Goal: Task Accomplishment & Management: Manage account settings

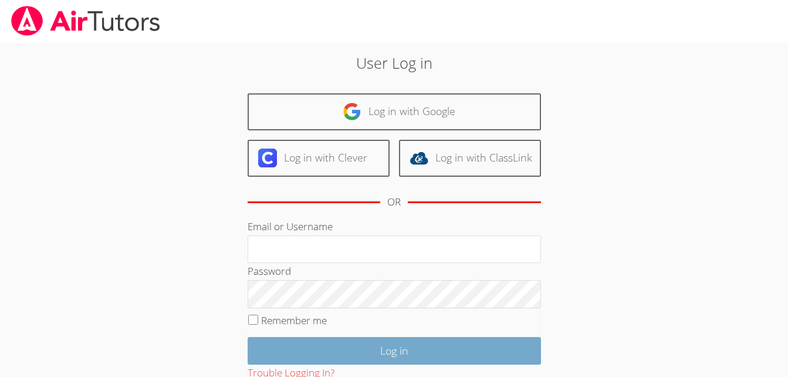
type input "[EMAIL_ADDRESS][DOMAIN_NAME]"
click at [377, 352] on input "Log in" at bounding box center [394, 351] width 293 height 28
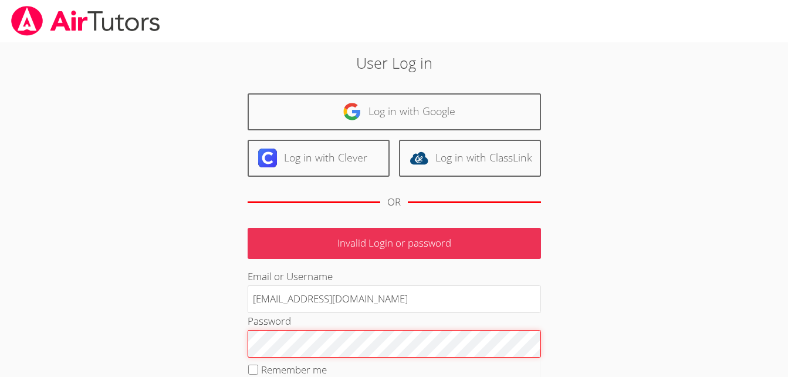
scroll to position [131, 0]
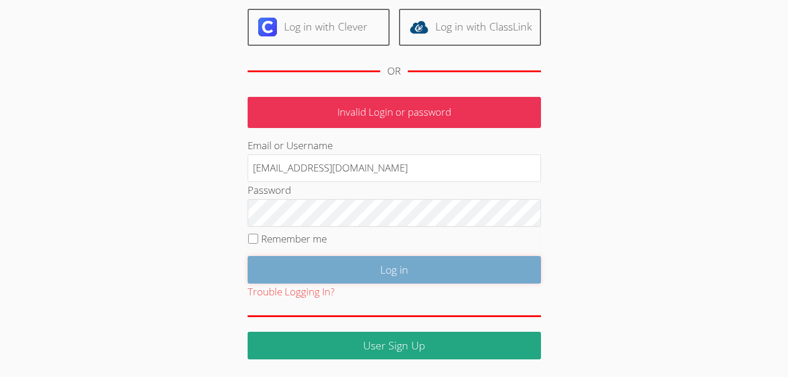
click at [413, 268] on input "Log in" at bounding box center [394, 270] width 293 height 28
